Goal: Transaction & Acquisition: Purchase product/service

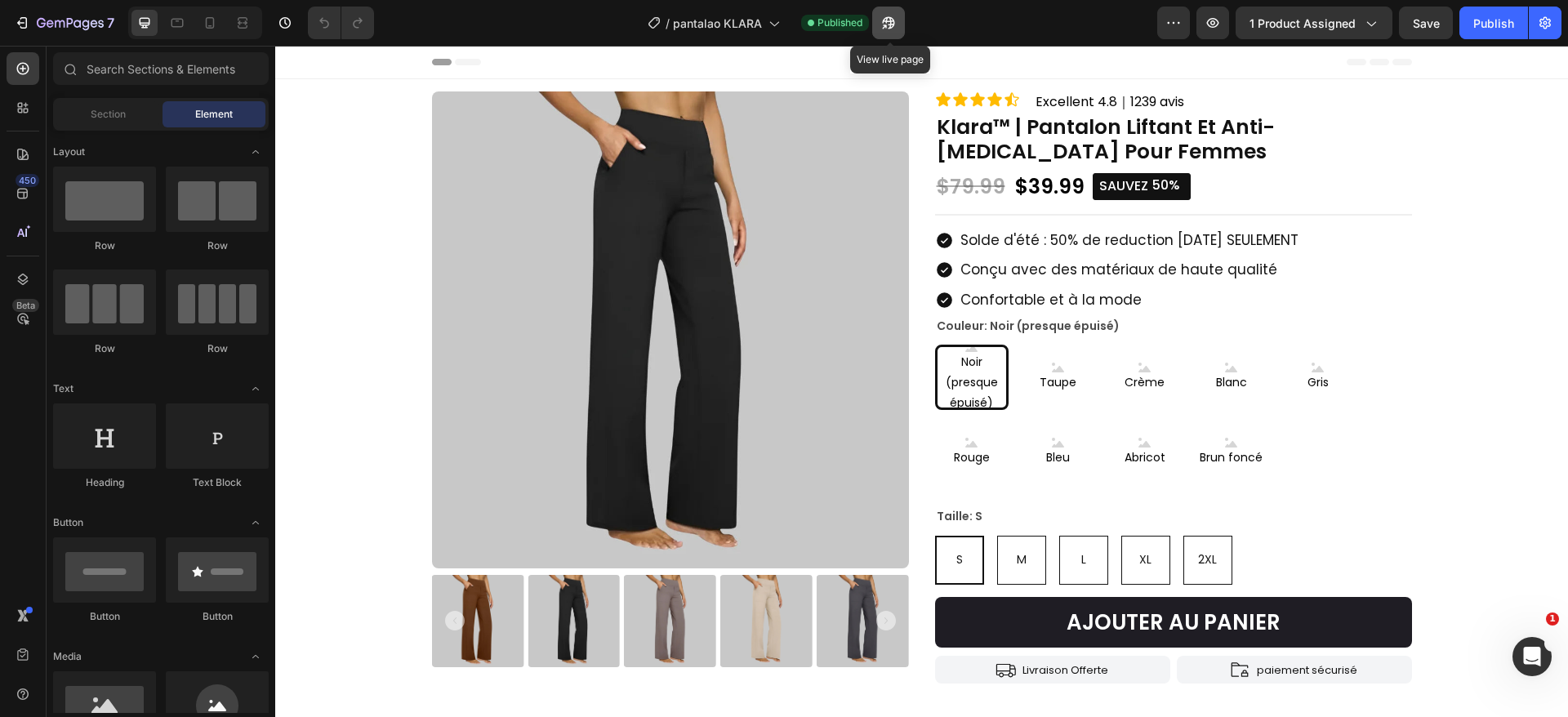
click at [899, 26] on button "button" at bounding box center [888, 22] width 32 height 32
click at [900, 25] on button "button" at bounding box center [888, 22] width 32 height 32
click at [896, 25] on icon "button" at bounding box center [889, 23] width 17 height 17
click at [890, 20] on icon "button" at bounding box center [889, 23] width 17 height 17
click at [894, 26] on icon "button" at bounding box center [888, 23] width 12 height 12
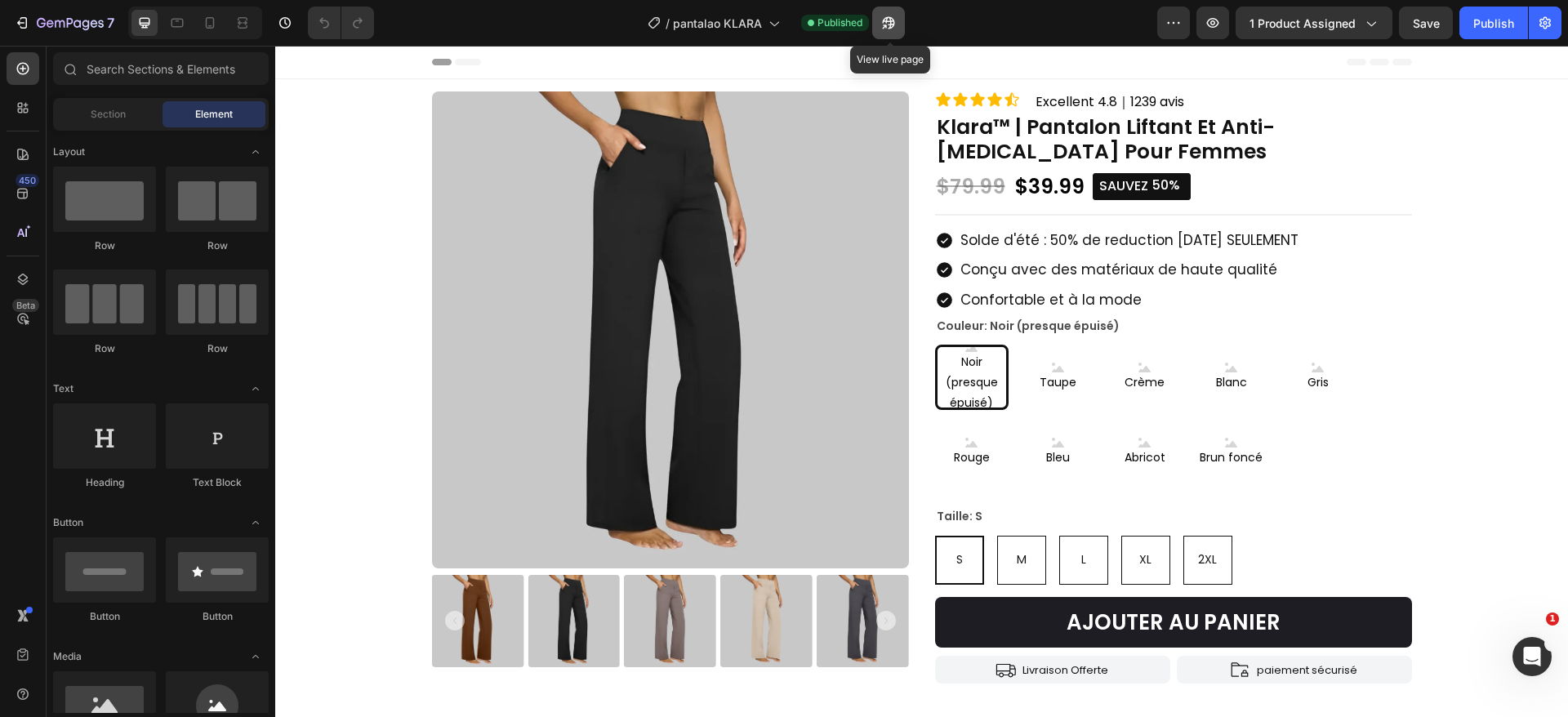
click at [891, 18] on icon "button" at bounding box center [888, 23] width 12 height 12
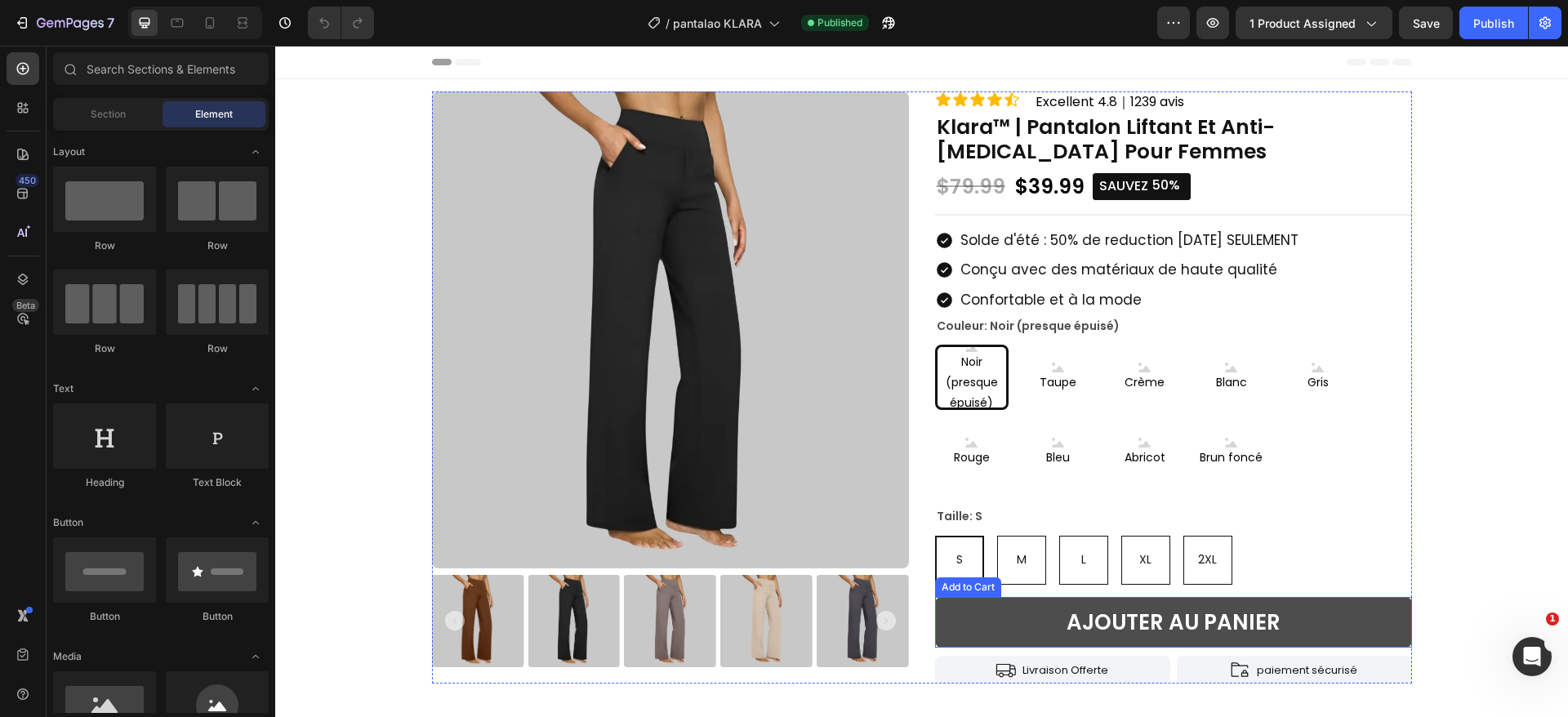
click at [1309, 600] on button "AJOUTER AU PANIER" at bounding box center [1172, 623] width 477 height 51
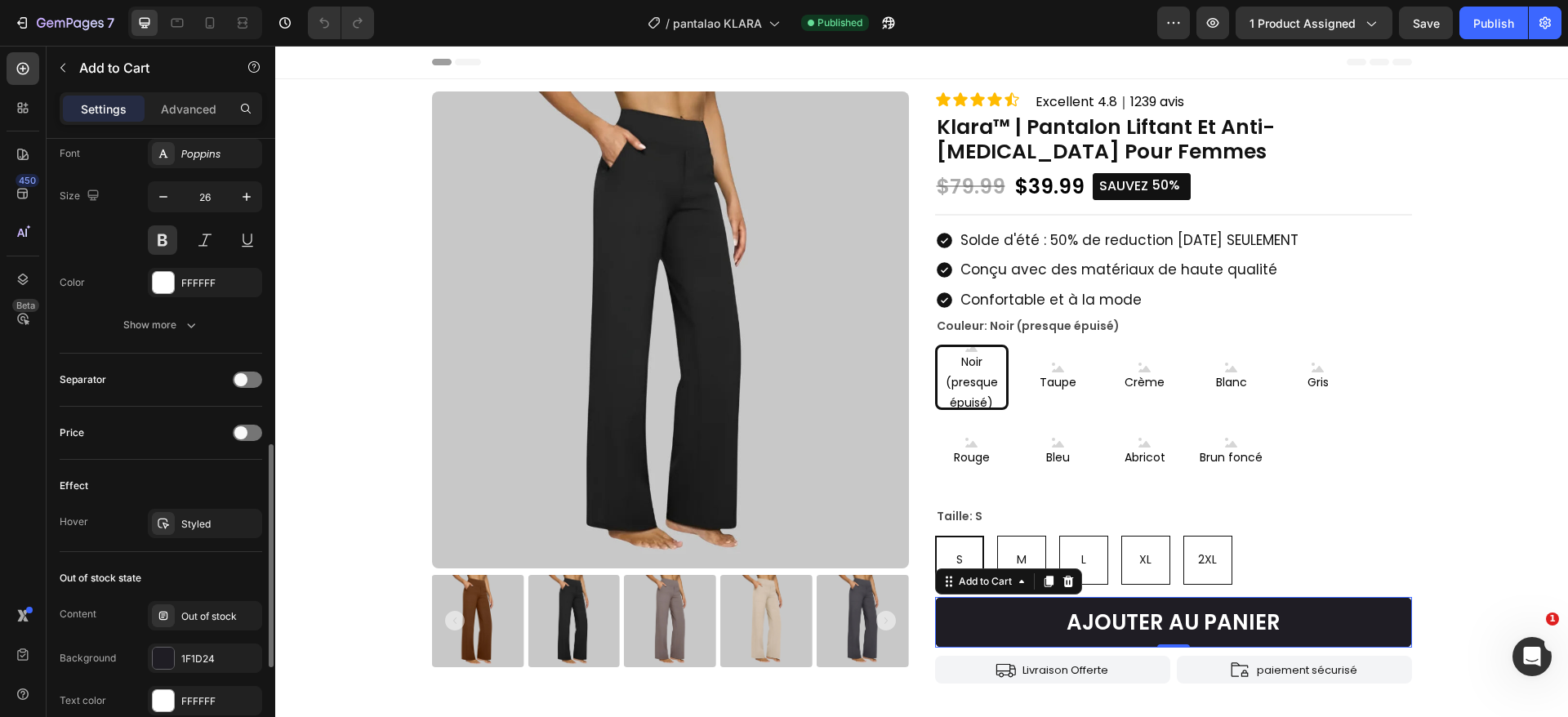
scroll to position [1125, 0]
